Goal: Information Seeking & Learning: Compare options

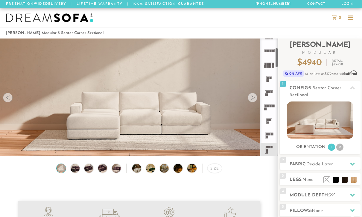
scroll to position [53, 0]
click at [267, 105] on rect at bounding box center [268, 106] width 2 height 2
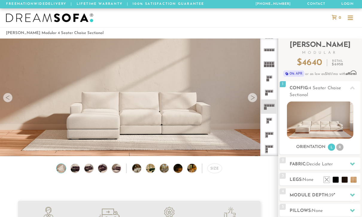
click at [270, 111] on icon at bounding box center [269, 107] width 14 height 14
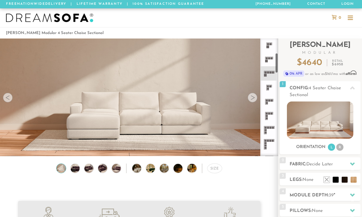
scroll to position [86, 0]
click at [267, 130] on icon at bounding box center [269, 130] width 14 height 14
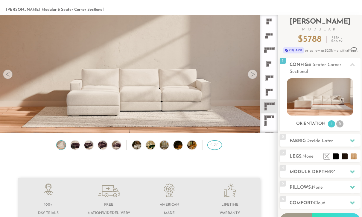
click at [217, 146] on div "Size" at bounding box center [214, 146] width 15 height 10
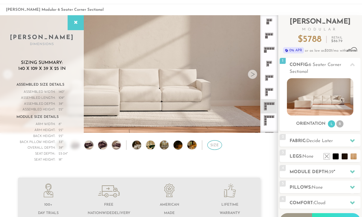
scroll to position [23, 0]
click at [252, 72] on div at bounding box center [252, 75] width 10 height 10
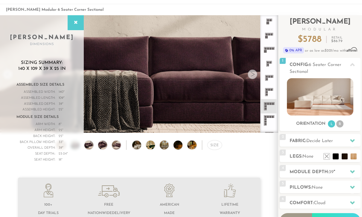
click at [251, 74] on div at bounding box center [252, 75] width 10 height 10
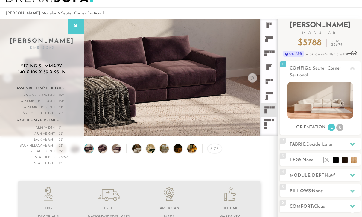
scroll to position [0, 0]
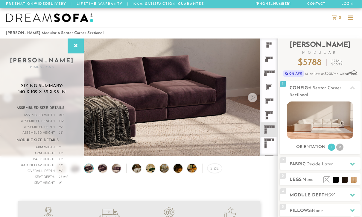
click at [270, 96] on icon at bounding box center [269, 101] width 14 height 14
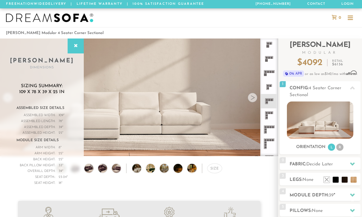
click at [269, 116] on icon at bounding box center [269, 115] width 14 height 14
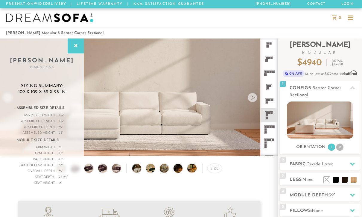
click at [268, 128] on rect at bounding box center [268, 127] width 2 height 2
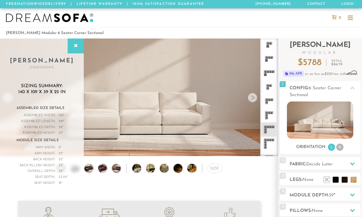
click at [271, 78] on icon at bounding box center [269, 73] width 14 height 14
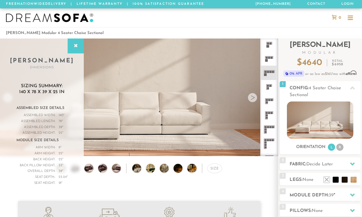
click at [268, 125] on icon at bounding box center [269, 130] width 14 height 14
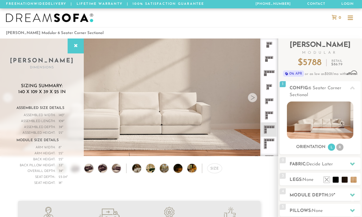
click at [266, 111] on icon at bounding box center [269, 115] width 14 height 14
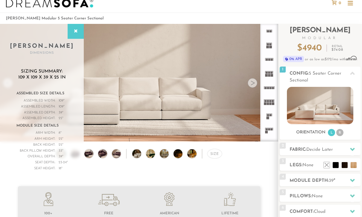
click at [267, 61] on icon at bounding box center [269, 59] width 14 height 14
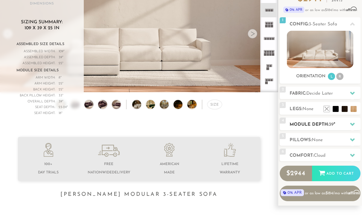
click at [341, 123] on h2 "Module Depth: 39 "" at bounding box center [324, 125] width 71 height 7
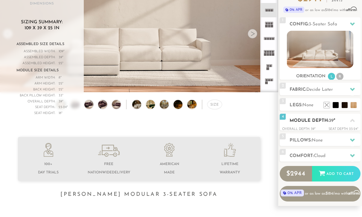
scroll to position [64, 0]
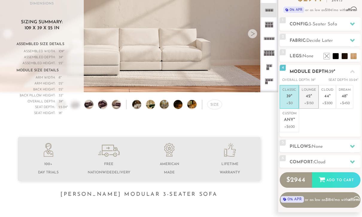
click at [309, 105] on p "+$150" at bounding box center [308, 103] width 14 height 5
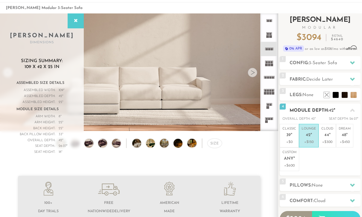
scroll to position [25, 0]
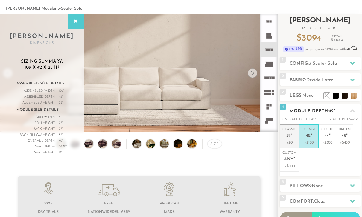
click at [289, 140] on p "+$0" at bounding box center [289, 142] width 14 height 5
click at [347, 110] on div at bounding box center [352, 111] width 13 height 12
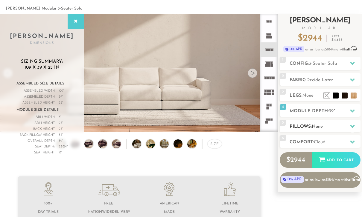
click at [331, 127] on h2 "Pillows: None" at bounding box center [324, 126] width 71 height 7
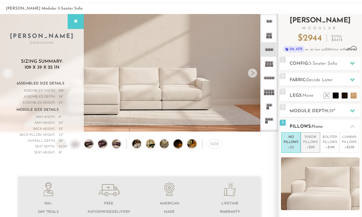
click at [309, 142] on p "Throw Pillows" at bounding box center [310, 140] width 15 height 10
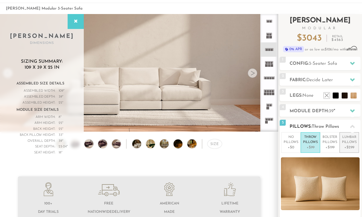
click at [349, 142] on p "Lumbar Pillows" at bounding box center [349, 140] width 15 height 10
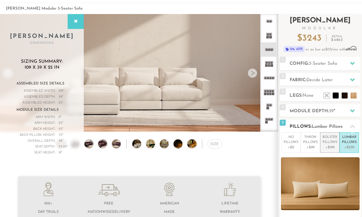
click at [327, 143] on p "Bolster Pillows" at bounding box center [329, 140] width 15 height 10
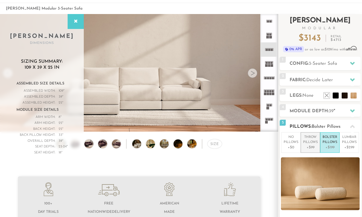
click at [309, 144] on p "Throw Pillows" at bounding box center [310, 140] width 15 height 10
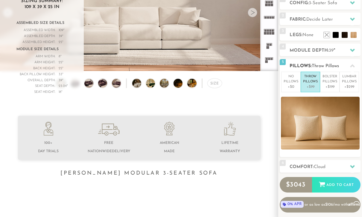
scroll to position [86, 0]
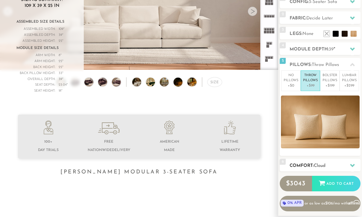
click at [327, 161] on div "6 Comfort: the Cloud soft" at bounding box center [319, 165] width 81 height 13
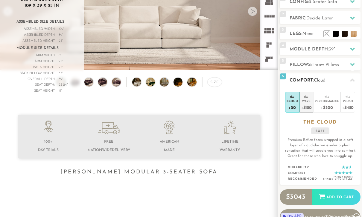
click at [303, 108] on div "+$150" at bounding box center [306, 107] width 11 height 9
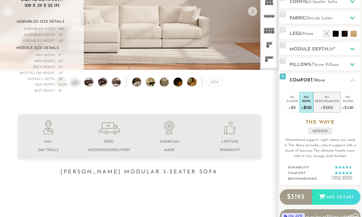
click at [322, 102] on div "Performance" at bounding box center [326, 101] width 24 height 4
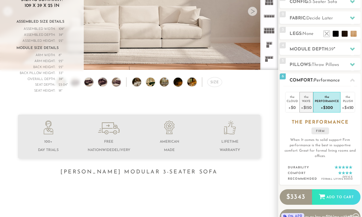
click at [305, 102] on div "Wave" at bounding box center [306, 101] width 11 height 4
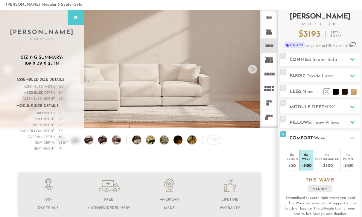
scroll to position [27, 0]
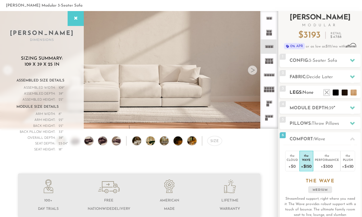
click at [341, 88] on ul at bounding box center [340, 91] width 36 height 9
click at [338, 91] on li at bounding box center [326, 84] width 24 height 24
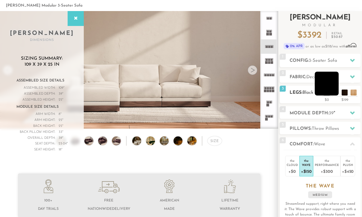
click at [326, 84] on li at bounding box center [326, 84] width 24 height 24
click at [338, 94] on ul at bounding box center [340, 91] width 36 height 9
click at [342, 92] on li at bounding box center [335, 84] width 24 height 24
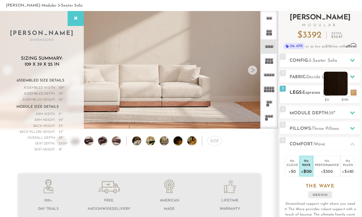
click at [337, 85] on li at bounding box center [335, 84] width 24 height 24
click at [307, 96] on h2 "Legs: Espresso" at bounding box center [324, 92] width 71 height 7
click at [329, 87] on li at bounding box center [326, 84] width 24 height 24
click at [342, 89] on li at bounding box center [335, 84] width 24 height 24
click at [353, 91] on li at bounding box center [344, 84] width 24 height 24
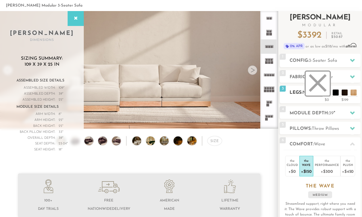
click at [325, 94] on li at bounding box center [317, 84] width 24 height 24
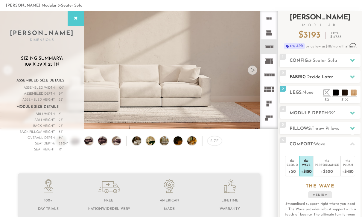
click at [314, 78] on span "Decide Later" at bounding box center [319, 77] width 27 height 4
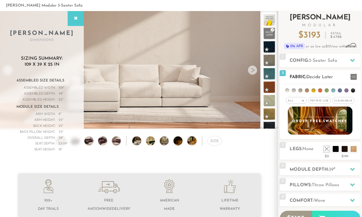
click at [318, 101] on span "Pet/Kid Use x" at bounding box center [319, 100] width 22 height 7
click at [346, 101] on span "Cleanable x" at bounding box center [345, 100] width 22 height 7
click at [289, 104] on div "All >" at bounding box center [292, 100] width 21 height 7
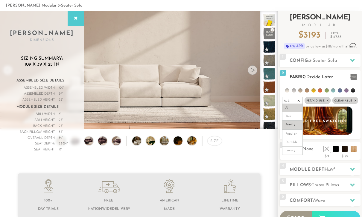
click at [292, 126] on li "Family" at bounding box center [292, 125] width 21 height 8
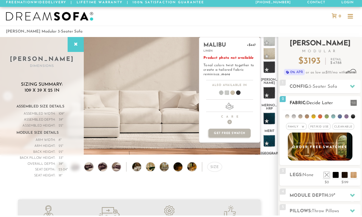
scroll to position [1, 0]
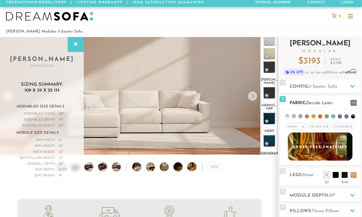
click at [320, 124] on span "Pet/Kid Use x" at bounding box center [319, 126] width 22 height 7
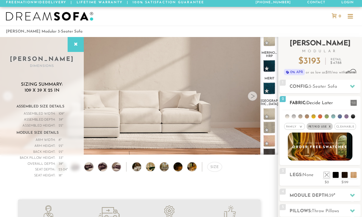
click at [340, 125] on span "Cleanable x" at bounding box center [345, 126] width 22 height 7
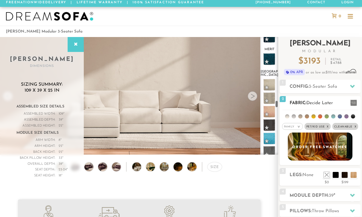
scroll to position [1863, 0]
click at [289, 128] on em "Family" at bounding box center [289, 126] width 10 height 3
click at [291, 128] on em "Family" at bounding box center [289, 126] width 10 height 3
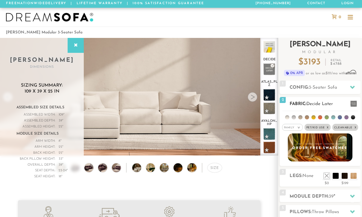
scroll to position [1, 0]
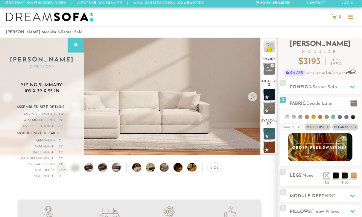
click at [350, 12] on div at bounding box center [349, 17] width 11 height 11
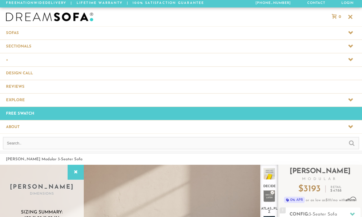
click at [17, 47] on span at bounding box center [181, 46] width 362 height 13
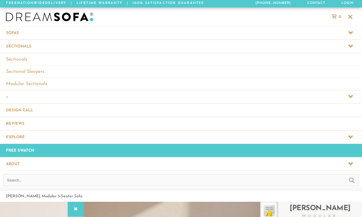
scroll to position [6532, 362]
click at [19, 74] on link "Sectional Sleepers" at bounding box center [181, 71] width 362 height 12
